Goal: Task Accomplishment & Management: Use online tool/utility

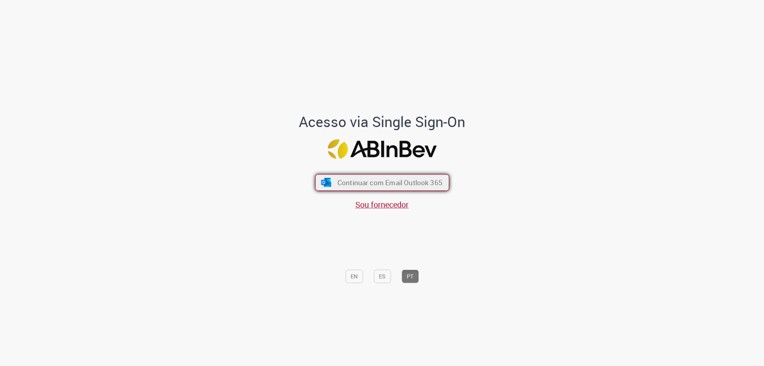
click at [354, 178] on span "Continuar com Email Outlook 365" at bounding box center [389, 182] width 105 height 9
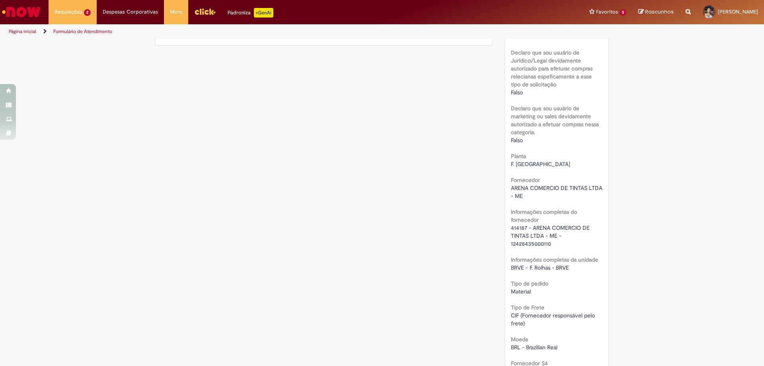
scroll to position [318, 0]
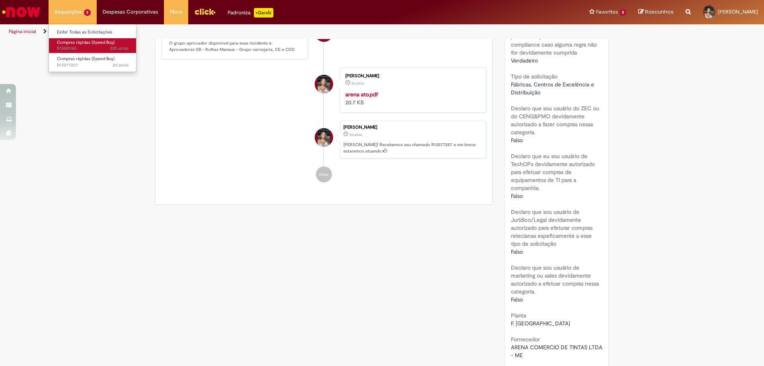
click at [93, 40] on span "Compras rápidas (Speed Buy)" at bounding box center [86, 42] width 58 height 6
